Goal: Navigation & Orientation: Find specific page/section

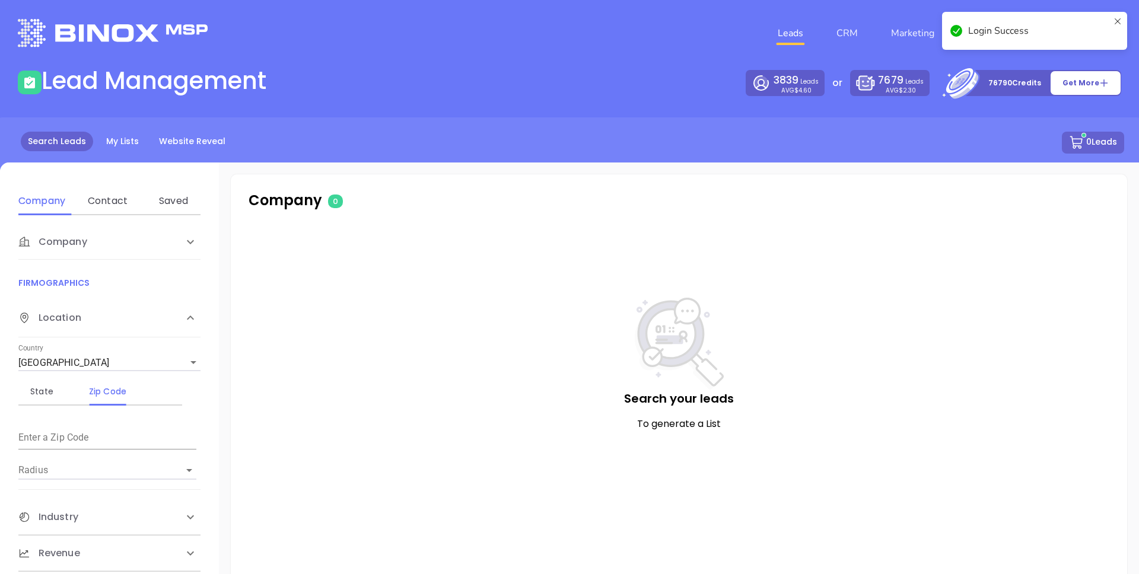
click at [1103, 24] on div "Login Success" at bounding box center [1038, 31] width 141 height 14
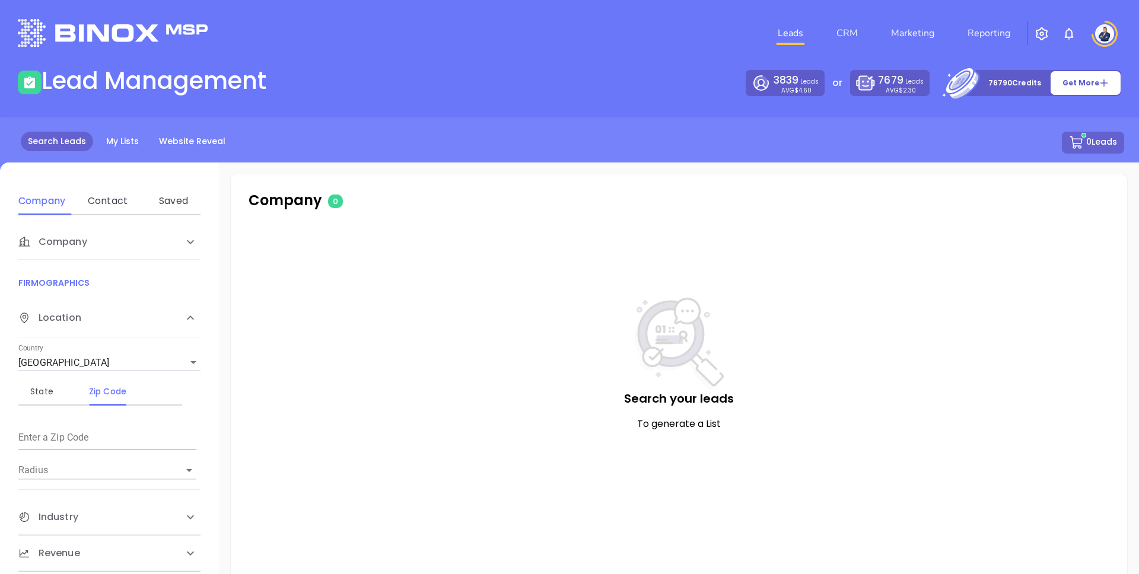
click at [1018, 38] on body "Leads CRM Marketing Reporting Financial Leads Leads Lead Management 3839 Leads …" at bounding box center [569, 287] width 1139 height 574
click at [992, 24] on link "Reporting" at bounding box center [989, 33] width 52 height 24
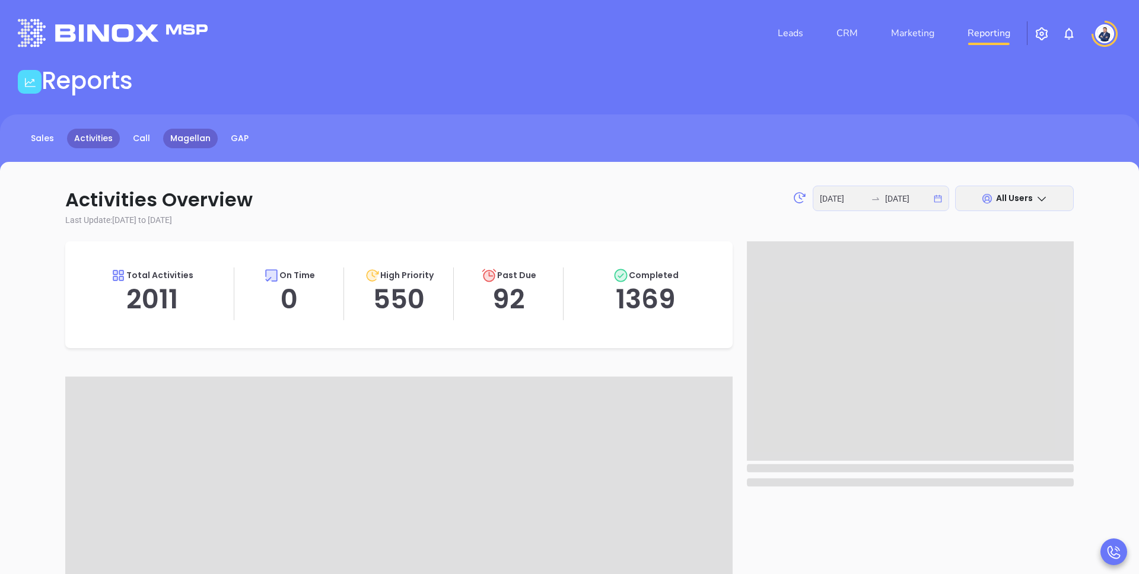
click at [182, 139] on link "Magellan" at bounding box center [190, 139] width 55 height 20
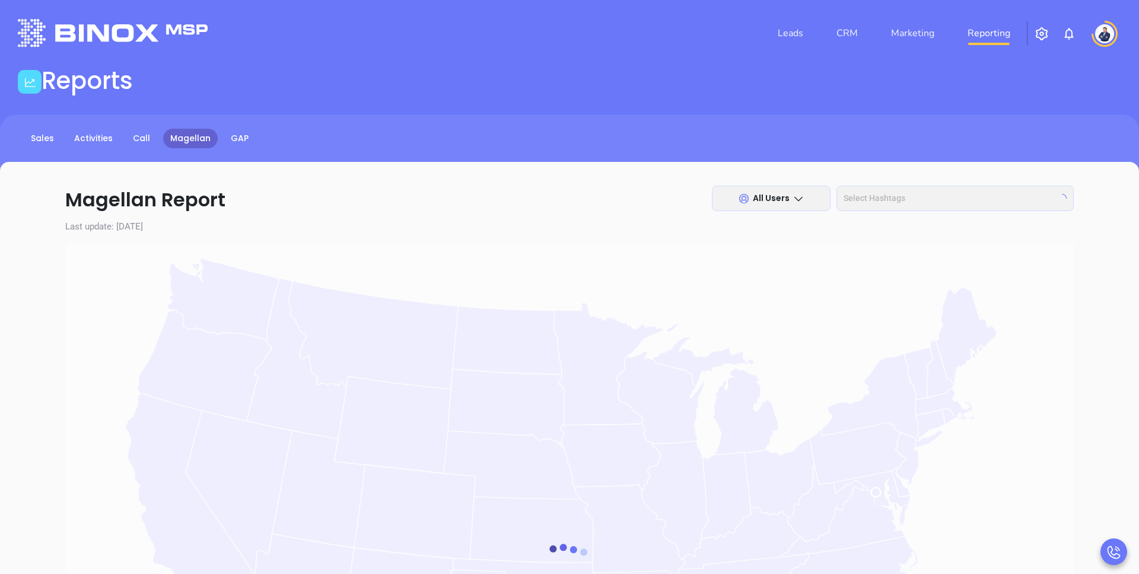
click at [453, 68] on div "Reports" at bounding box center [569, 82] width 1117 height 33
click at [569, 140] on div "Sales Activities Call Magellan GAP" at bounding box center [569, 139] width 1139 height 20
click at [528, 110] on main "Reports Sales Activities Call Magellan GAP Call Now Call To +1 ​ 1 2 ABC 3 DEF …" at bounding box center [569, 510] width 1139 height 889
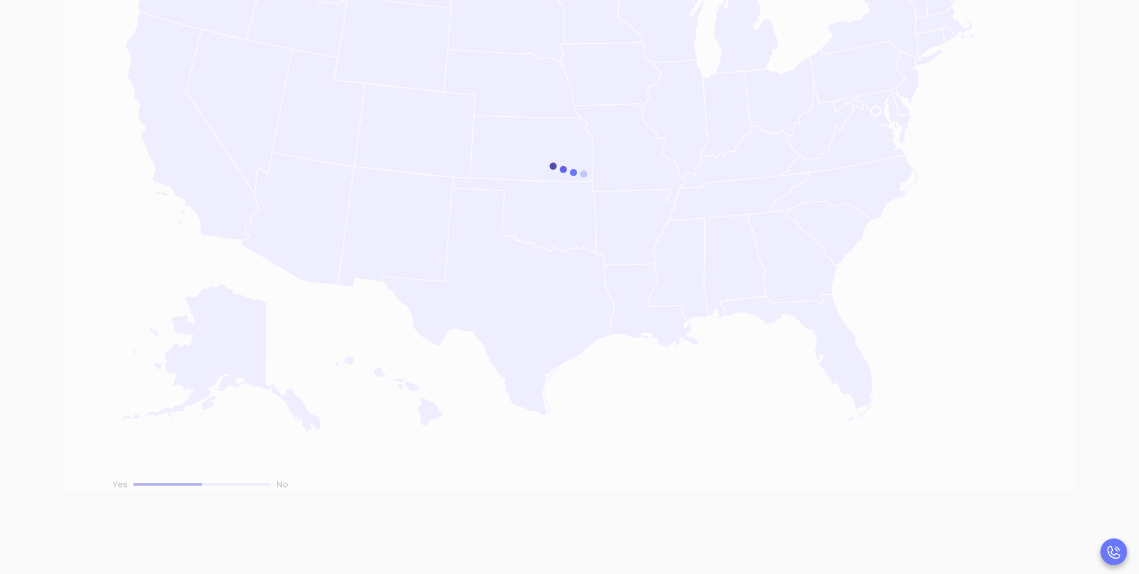
scroll to position [140, 0]
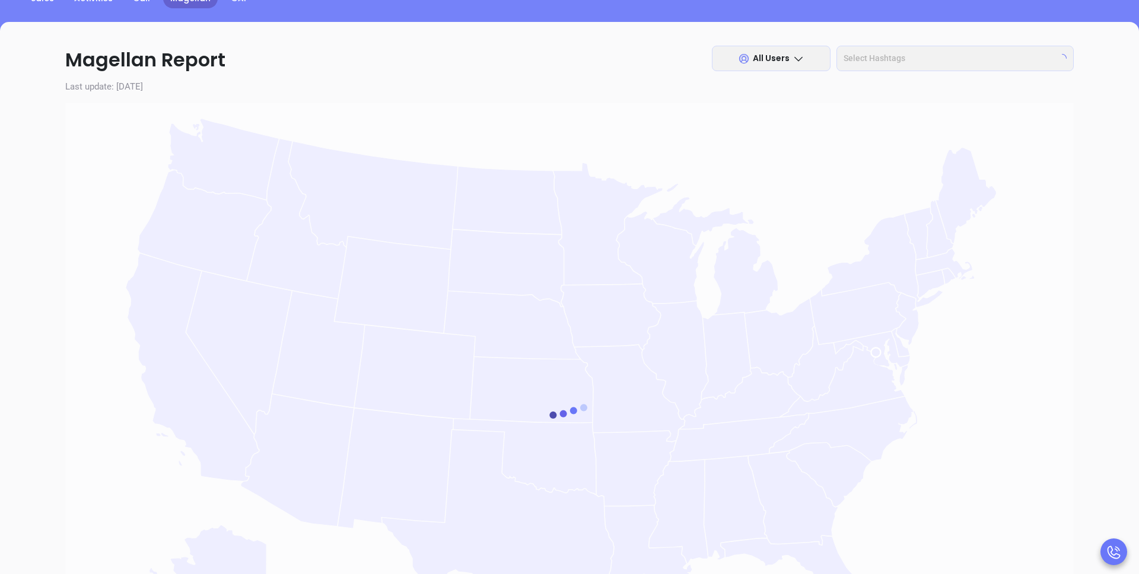
click at [552, 120] on div at bounding box center [569, 417] width 1008 height 629
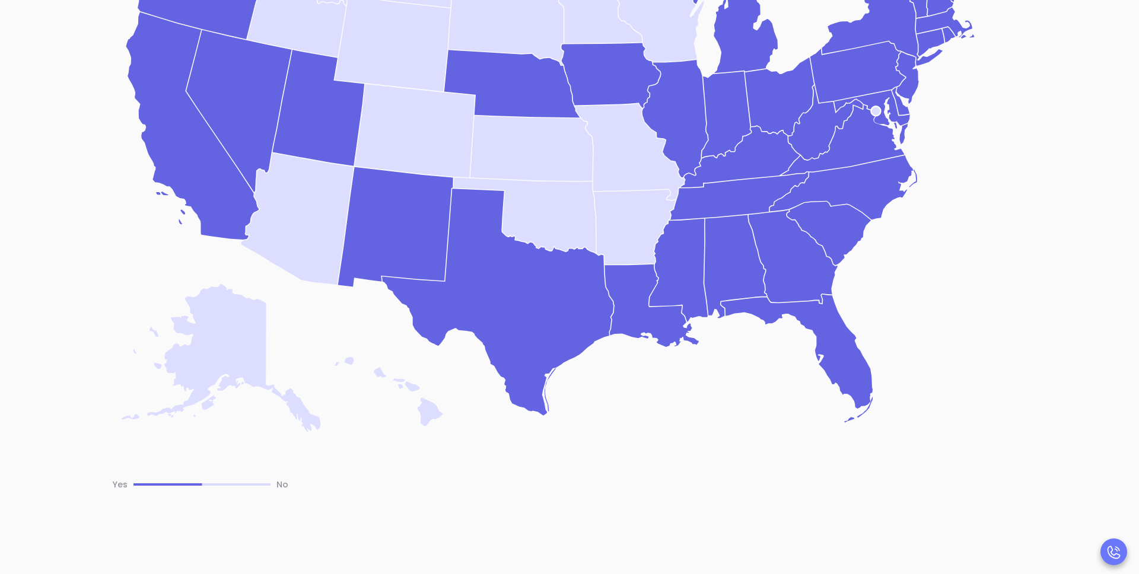
scroll to position [0, 0]
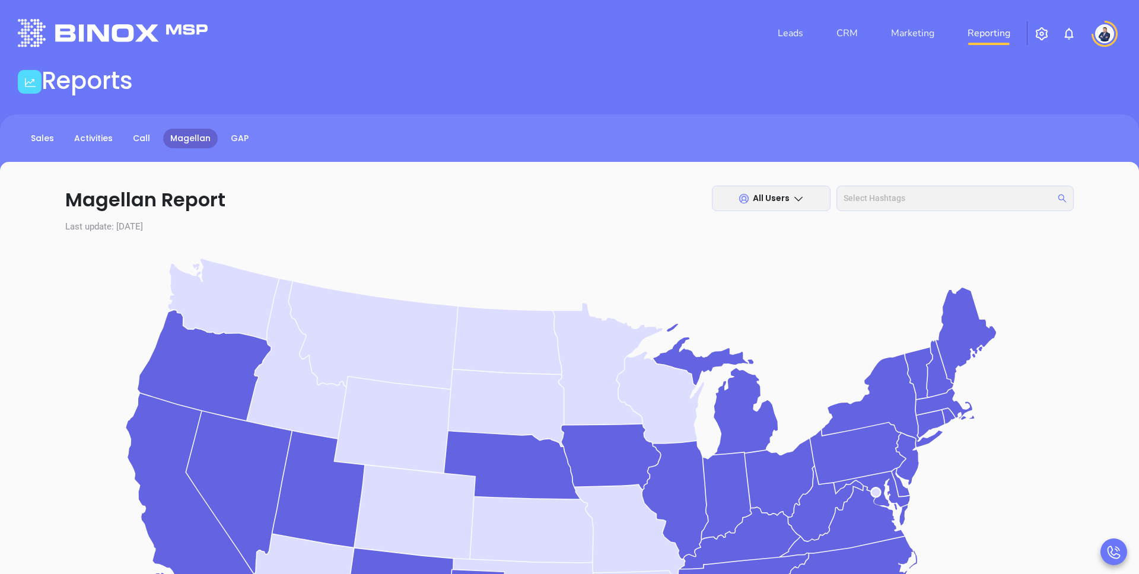
click at [950, 194] on div at bounding box center [949, 198] width 220 height 17
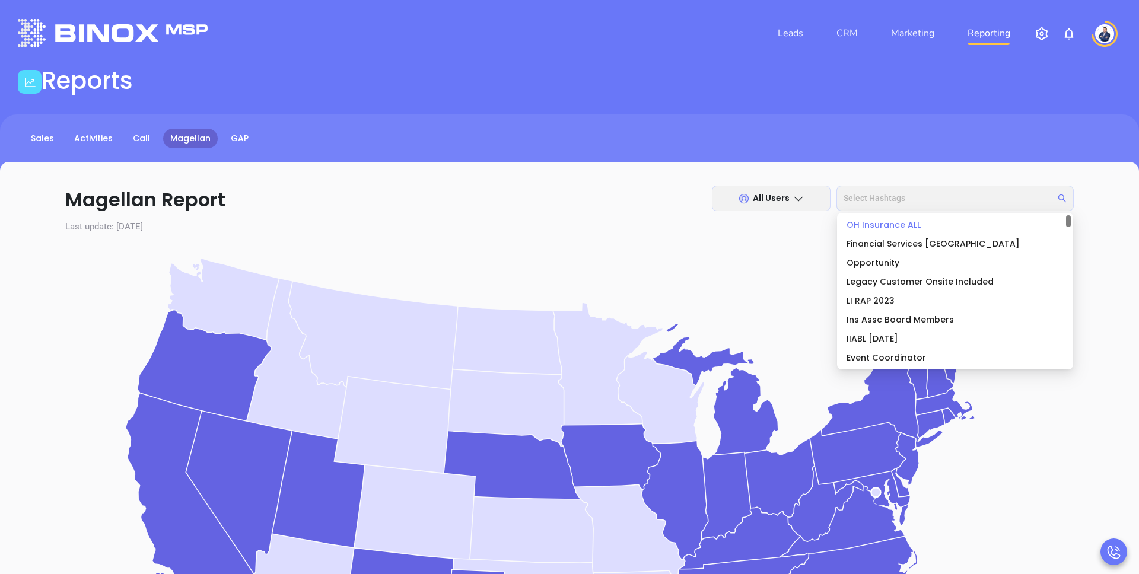
click at [908, 225] on span "OH Insurance ALL" at bounding box center [883, 225] width 74 height 12
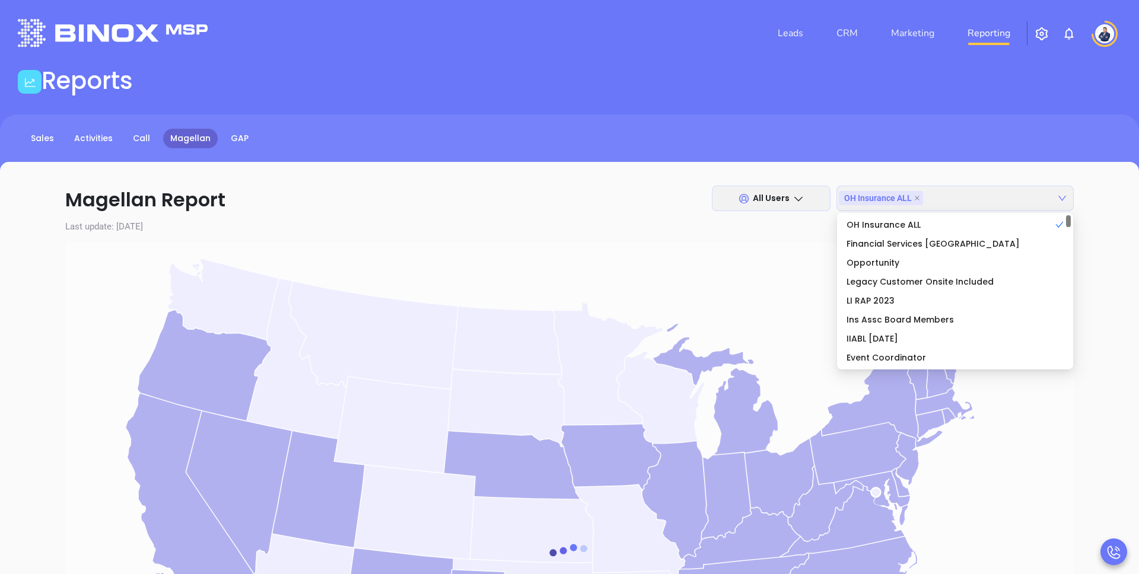
click at [934, 137] on div "Sales Activities Call Magellan GAP" at bounding box center [569, 139] width 1139 height 20
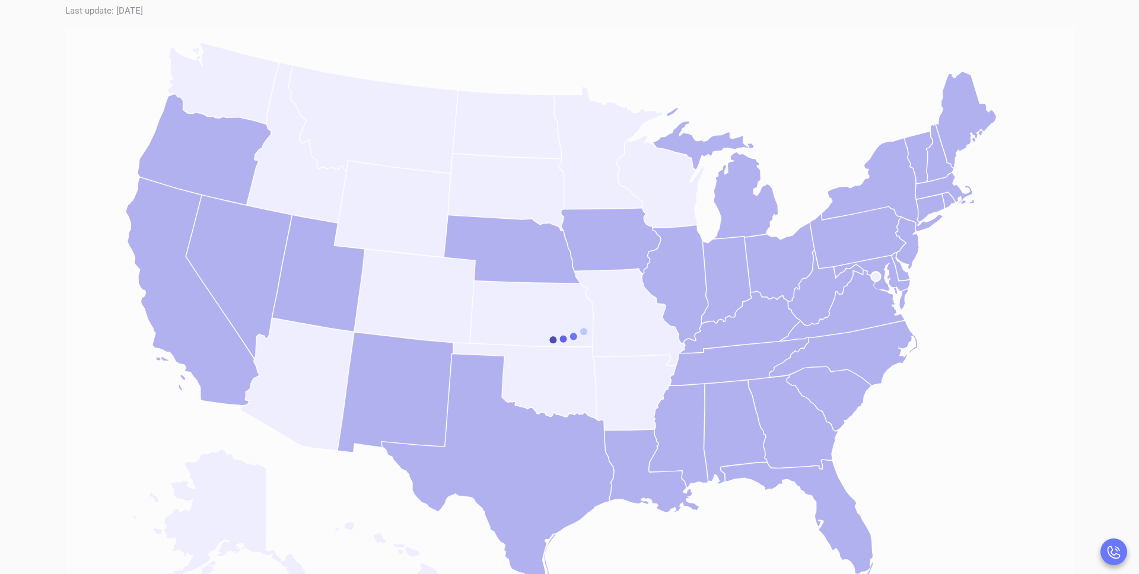
scroll to position [223, 0]
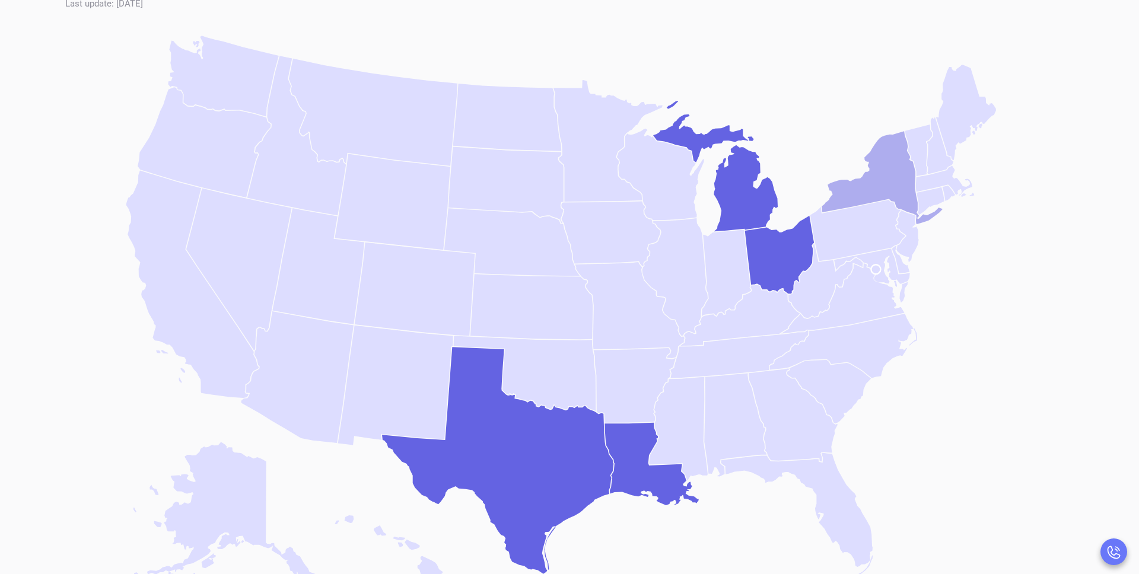
click at [886, 178] on icon "[US_STATE]" at bounding box center [882, 177] width 121 height 93
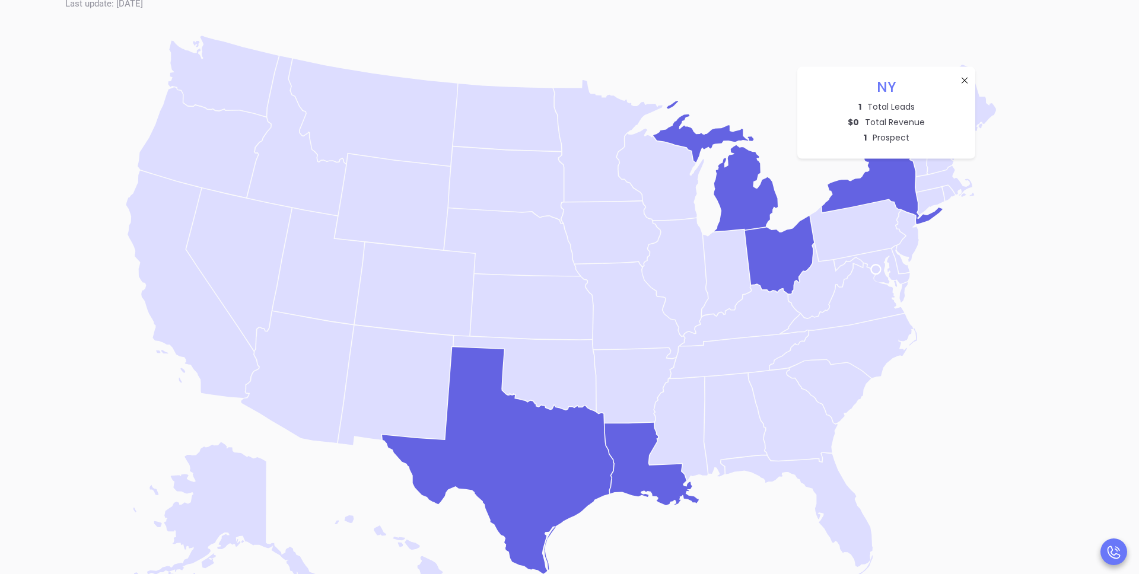
click at [964, 78] on icon at bounding box center [964, 79] width 9 height 9
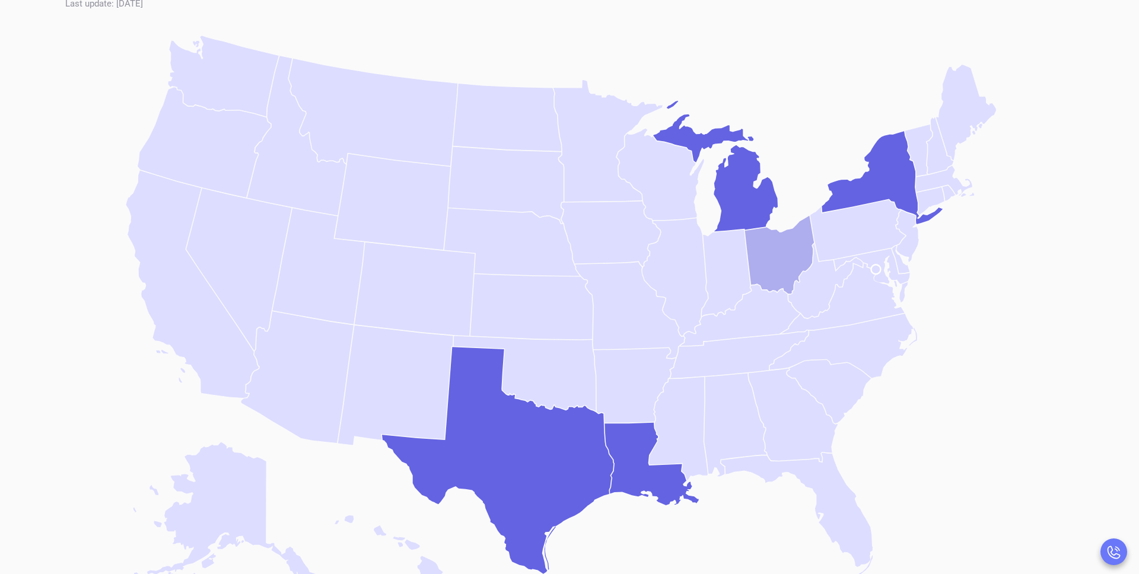
click at [788, 239] on icon "[US_STATE]" at bounding box center [779, 254] width 69 height 78
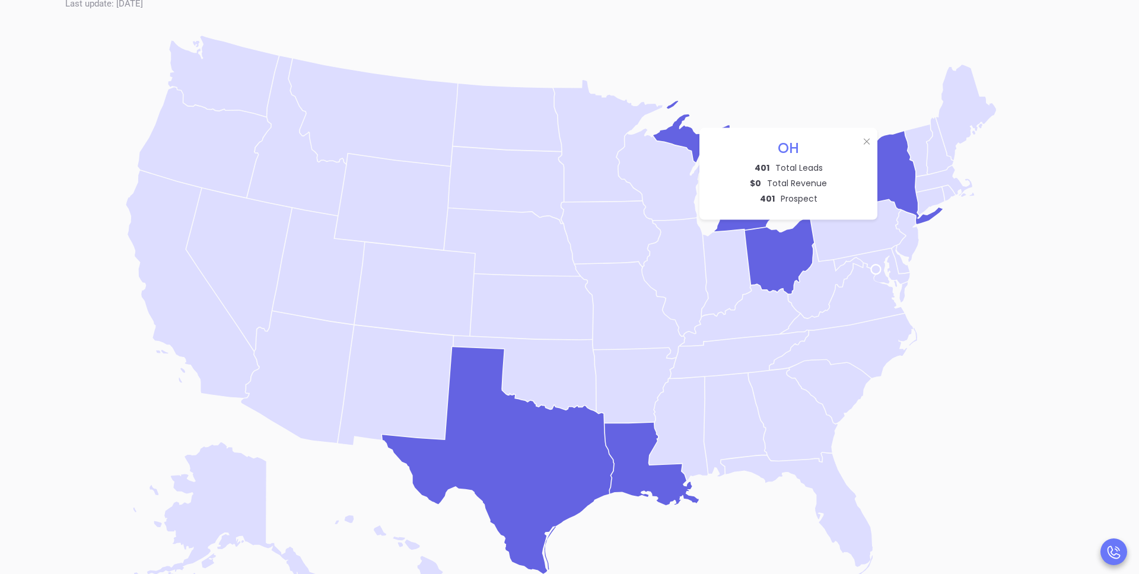
click at [867, 142] on icon at bounding box center [867, 141] width 6 height 6
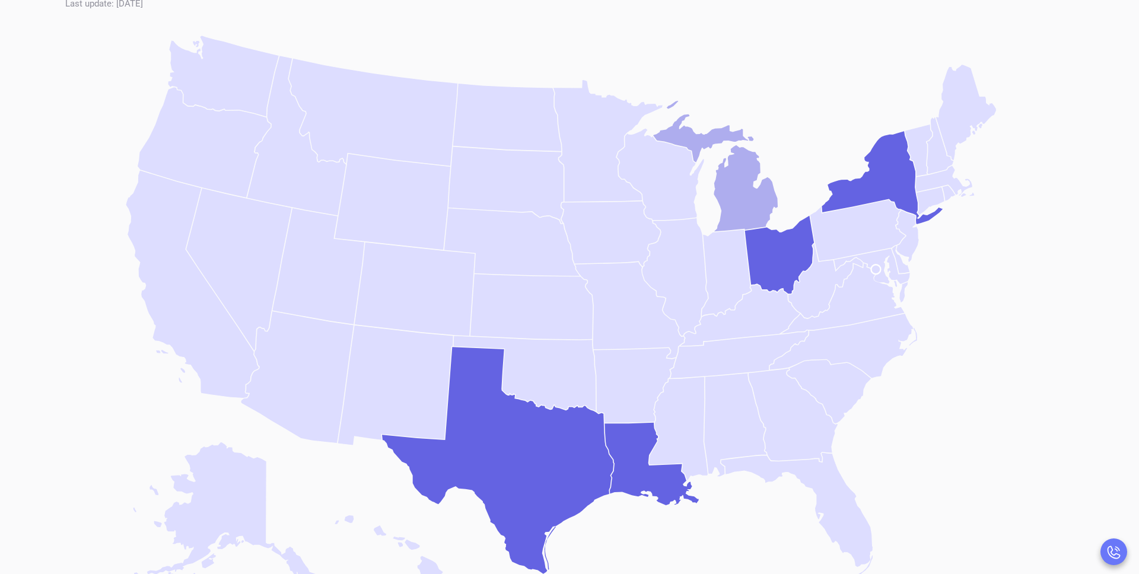
click at [740, 165] on icon "[US_STATE]" at bounding box center [715, 165] width 125 height 130
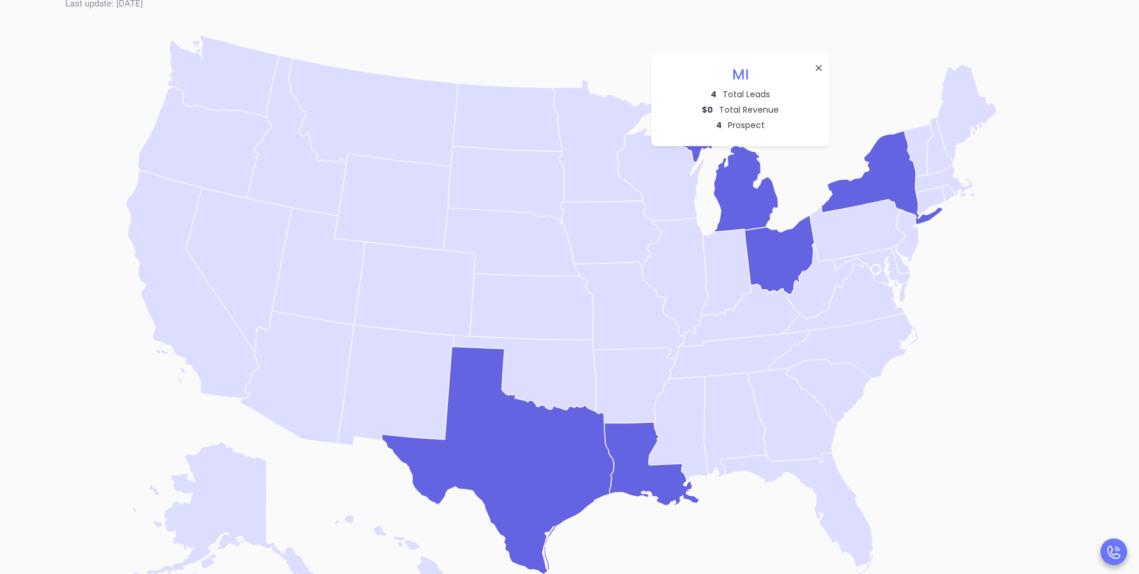
click at [813, 66] on h4 "MI" at bounding box center [740, 74] width 154 height 17
click at [815, 74] on div at bounding box center [818, 68] width 9 height 14
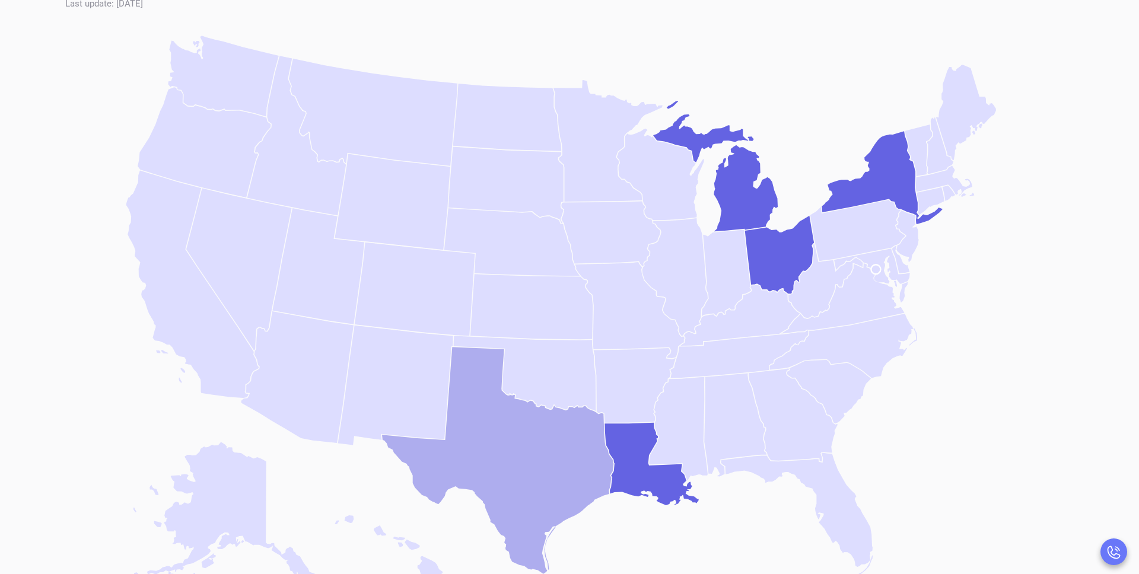
click at [547, 484] on icon "[US_STATE]" at bounding box center [497, 460] width 231 height 227
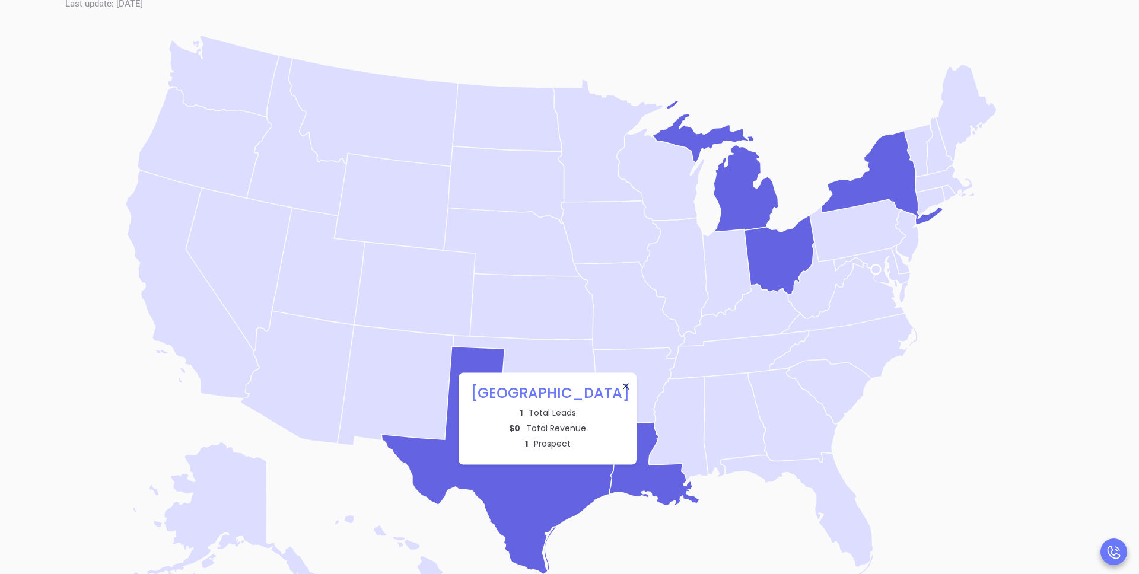
click at [622, 385] on icon at bounding box center [625, 385] width 9 height 9
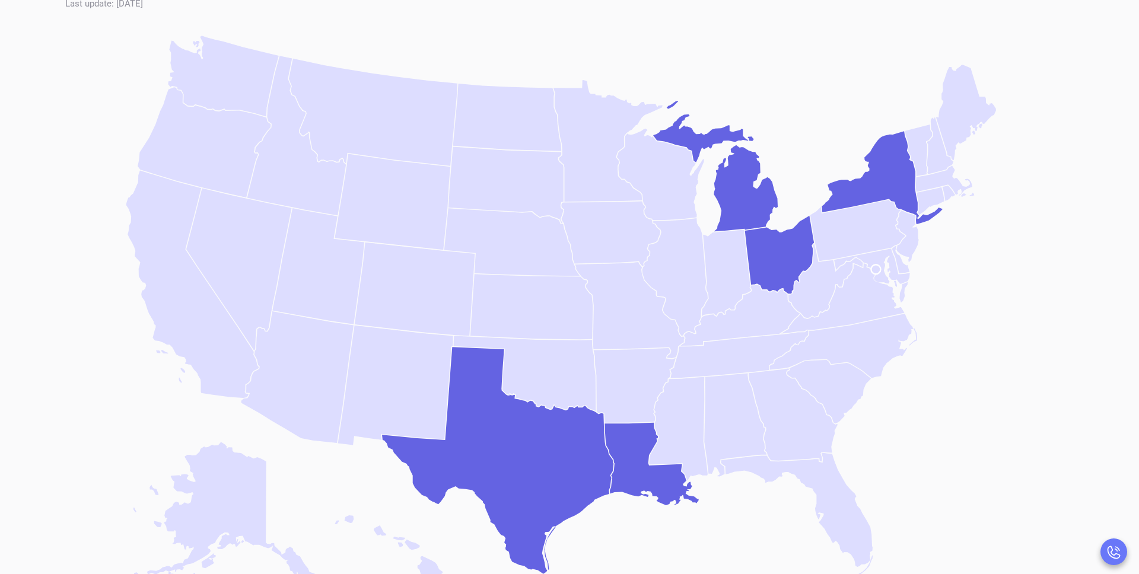
click at [580, 33] on icon "Blank [GEOGRAPHIC_DATA] states map [US_STATE] [US_STATE] [US_STATE] [US_STATE] …" at bounding box center [569, 312] width 913 height 565
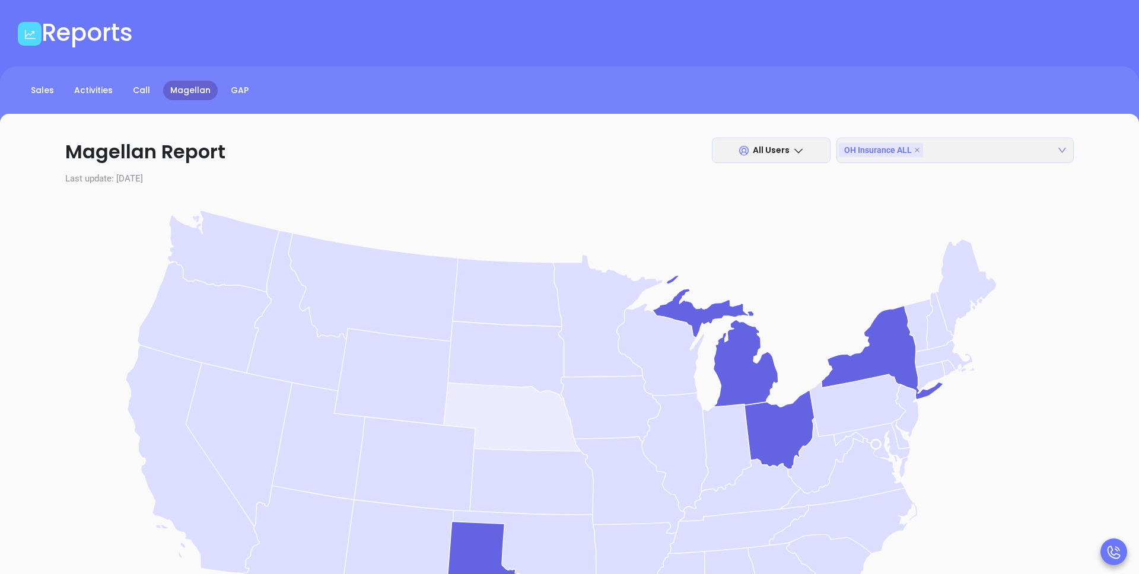
scroll to position [0, 0]
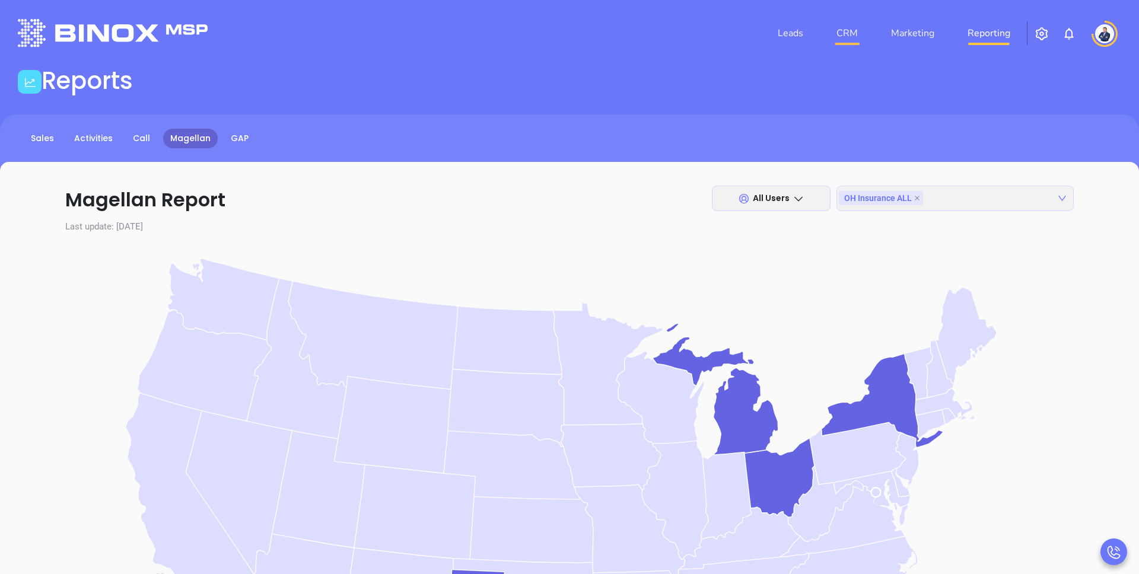
click at [842, 28] on link "CRM" at bounding box center [847, 33] width 31 height 24
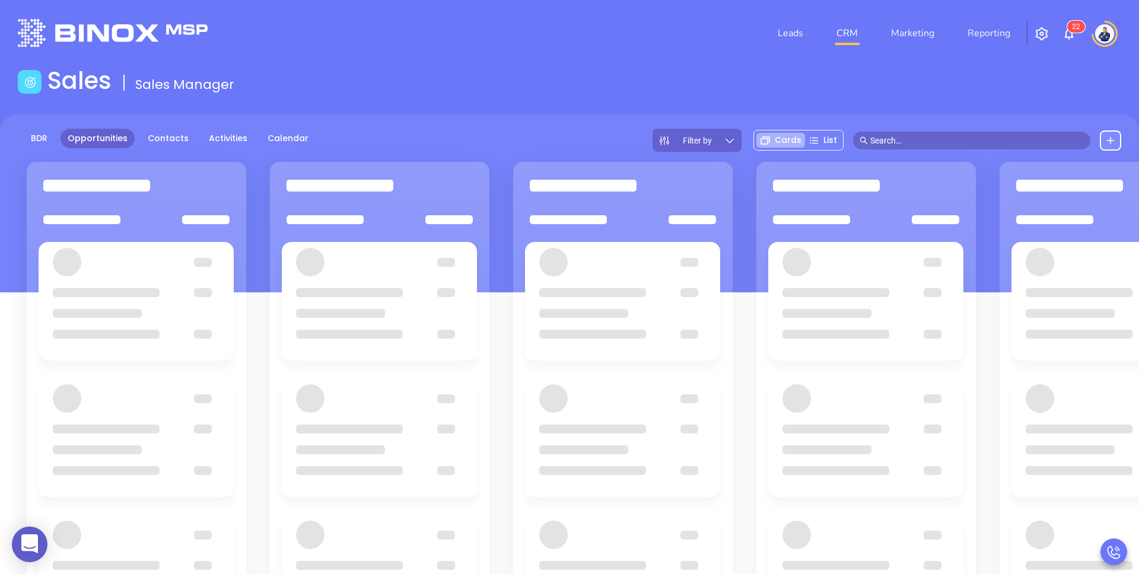
click at [452, 84] on div "Sales Sales Manager" at bounding box center [569, 82] width 1117 height 33
click at [145, 134] on link "Contacts" at bounding box center [168, 139] width 55 height 20
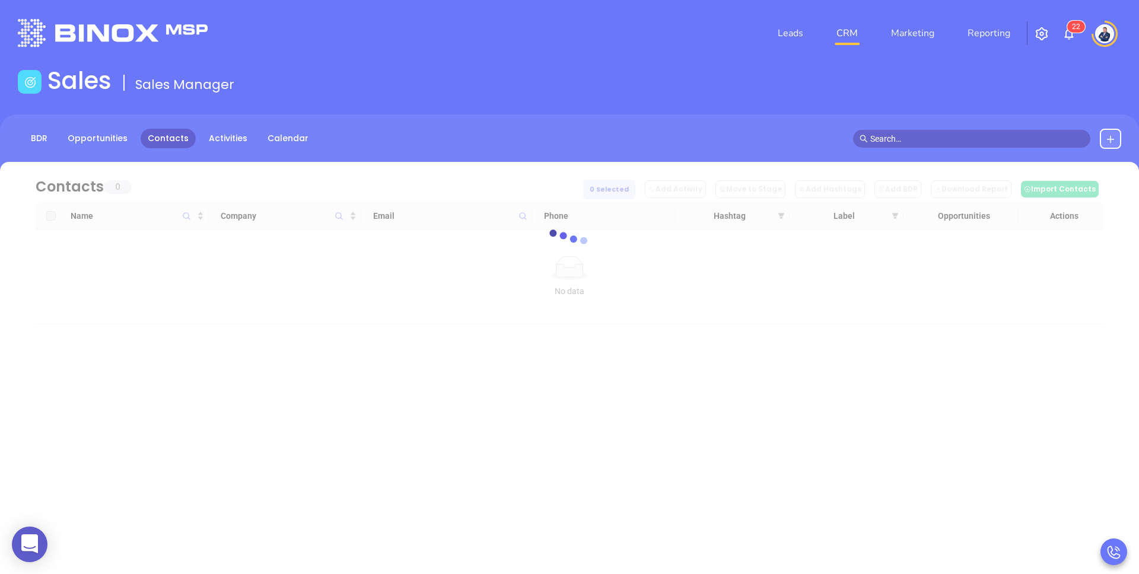
click at [658, 99] on div "Sales Sales Manager" at bounding box center [569, 82] width 1117 height 33
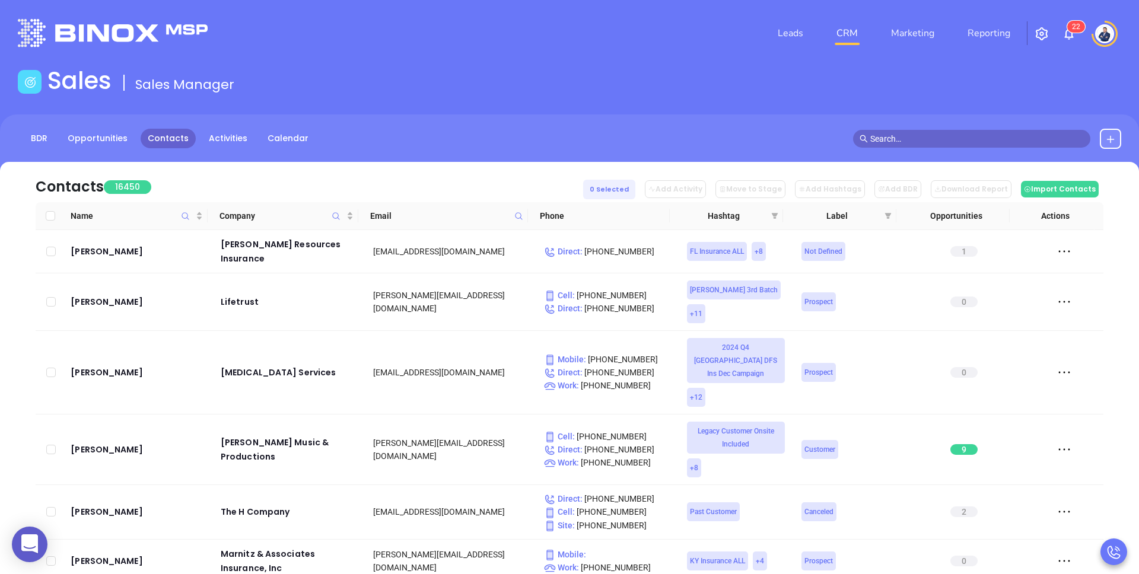
drag, startPoint x: 547, startPoint y: 126, endPoint x: 537, endPoint y: 119, distance: 13.2
click at [548, 127] on div "BDR Opportunities Contacts Activities Calendar" at bounding box center [569, 143] width 1139 height 59
click at [573, 104] on main "Sales Sales Manager BDR Opportunities Contacts Activities Calendar Call Now Cal…" at bounding box center [569, 361] width 1139 height 590
